Goal: Task Accomplishment & Management: Manage account settings

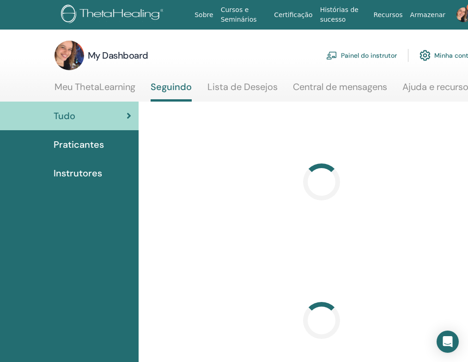
click at [458, 14] on img at bounding box center [464, 14] width 15 height 15
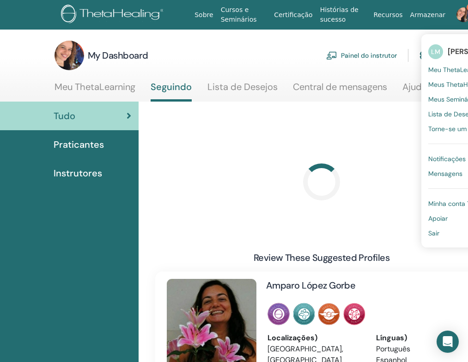
click at [432, 157] on span "Notificações" at bounding box center [446, 159] width 37 height 8
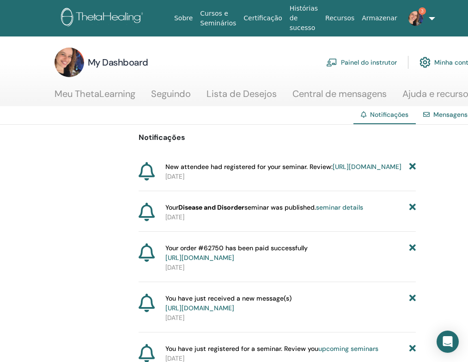
click at [333, 171] on link "[URL][DOMAIN_NAME]" at bounding box center [367, 167] width 69 height 8
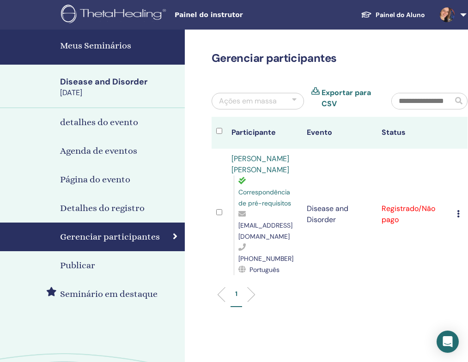
scroll to position [0, 86]
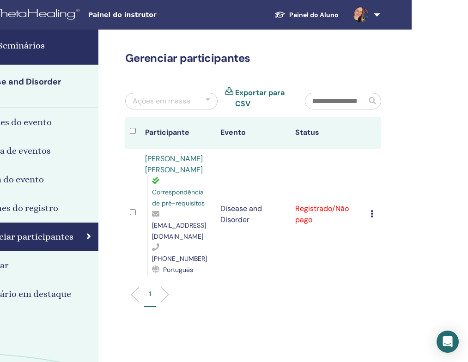
click at [372, 210] on icon at bounding box center [372, 213] width 3 height 7
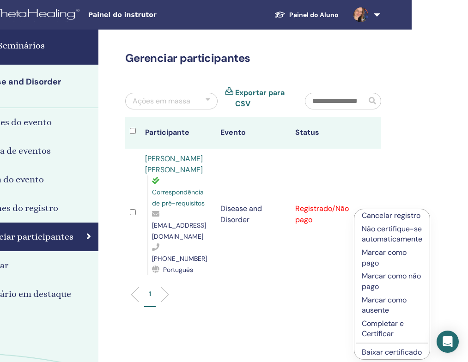
click at [392, 255] on p "Marcar como pago" at bounding box center [392, 258] width 61 height 21
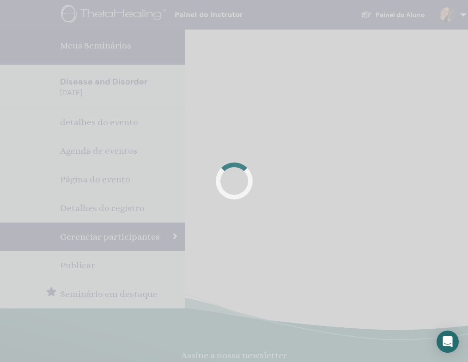
scroll to position [0, 30]
